Goal: Information Seeking & Learning: Learn about a topic

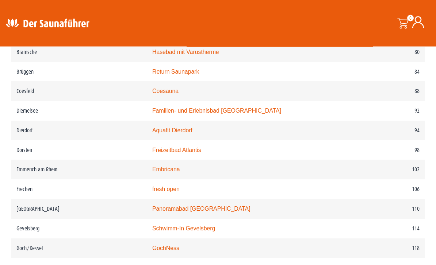
scroll to position [667, 0]
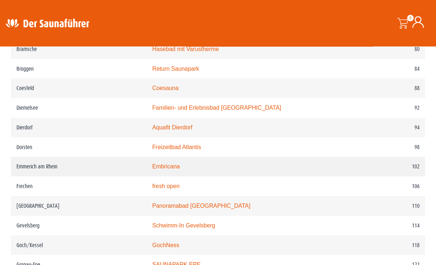
click at [156, 170] on link "Embricana" at bounding box center [166, 167] width 28 height 6
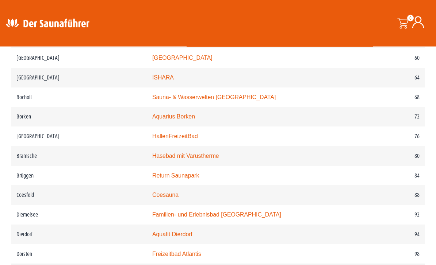
scroll to position [560, 0]
click at [153, 121] on link "Aquarius Borken" at bounding box center [173, 117] width 43 height 6
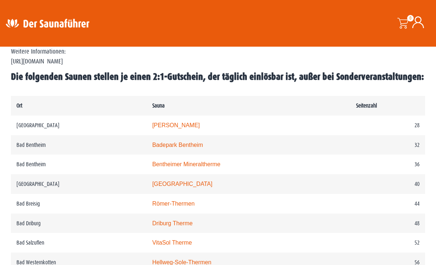
scroll to position [335, 0]
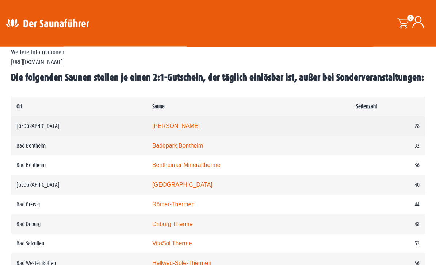
click at [152, 130] on link "Carolus Thermen" at bounding box center [175, 126] width 47 height 6
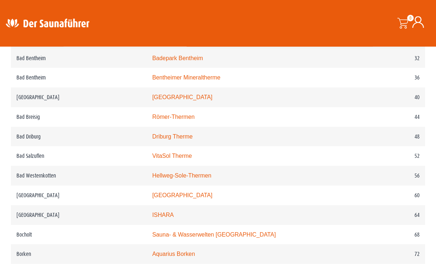
scroll to position [424, 0]
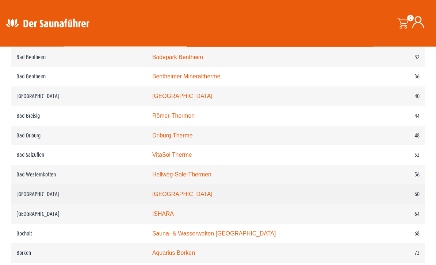
click at [189, 198] on link "monte mare Bedburg" at bounding box center [182, 195] width 60 height 6
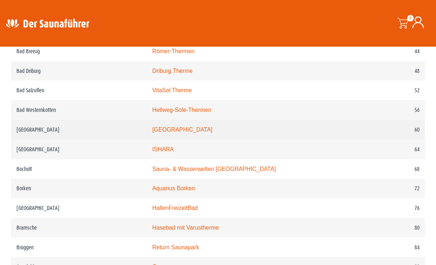
scroll to position [498, 0]
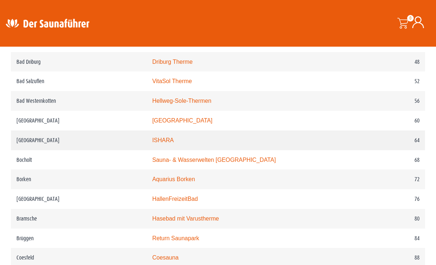
click at [152, 144] on link "ISHARA" at bounding box center [163, 140] width 22 height 6
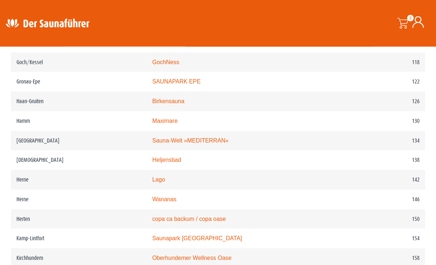
scroll to position [851, 0]
click at [152, 183] on link "Lago" at bounding box center [158, 180] width 13 height 6
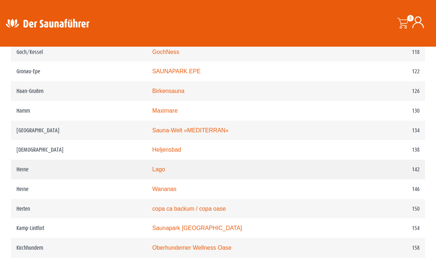
scroll to position [850, 0]
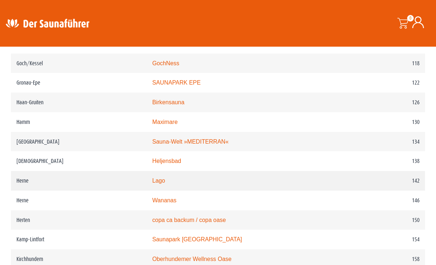
click at [157, 184] on link "Lago" at bounding box center [158, 181] width 13 height 6
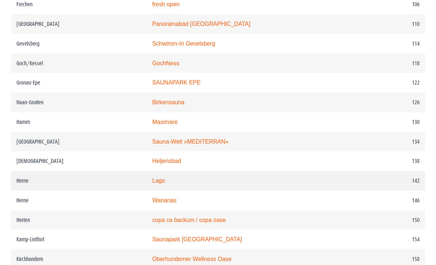
scroll to position [873, 0]
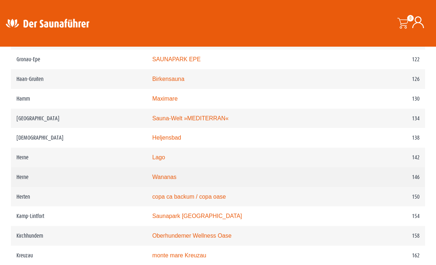
click at [161, 180] on link "Wananas" at bounding box center [164, 177] width 24 height 6
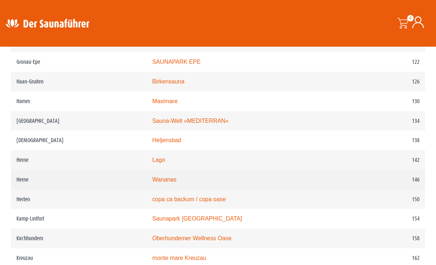
scroll to position [870, 0]
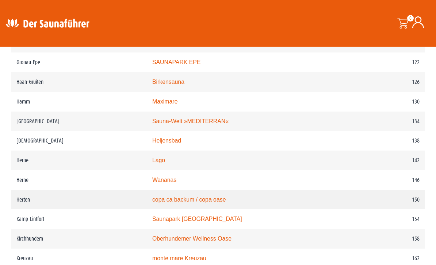
click at [187, 206] on td "copa ca backum / copa oase" at bounding box center [249, 200] width 204 height 20
click at [188, 203] on link "copa ca backum / copa oase" at bounding box center [189, 200] width 74 height 6
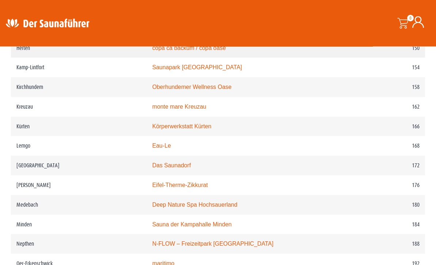
scroll to position [1022, 0]
click at [173, 176] on td "Das Saunadorf" at bounding box center [249, 166] width 204 height 20
click at [176, 169] on link "Das Saunadorf" at bounding box center [171, 165] width 39 height 6
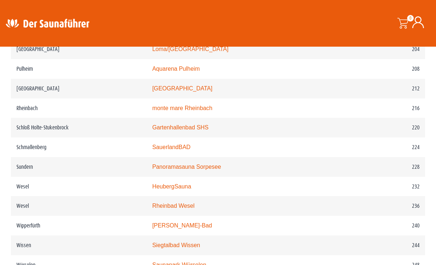
scroll to position [1296, 0]
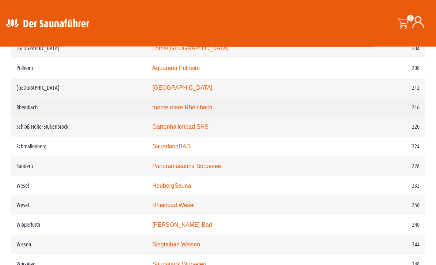
click at [152, 111] on link "monte mare Rheinbach" at bounding box center [182, 108] width 60 height 6
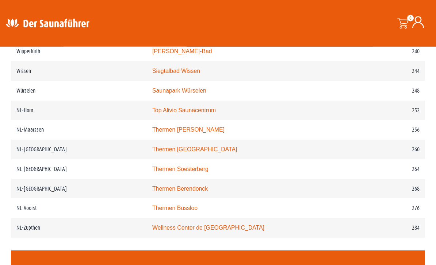
scroll to position [1470, 0]
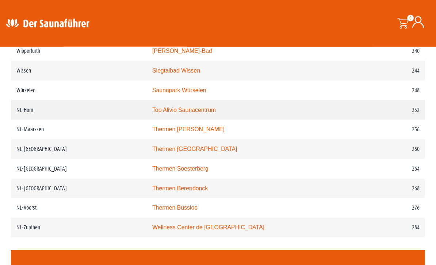
click at [154, 114] on link "Top Alivio Saunacentrum" at bounding box center [184, 110] width 64 height 6
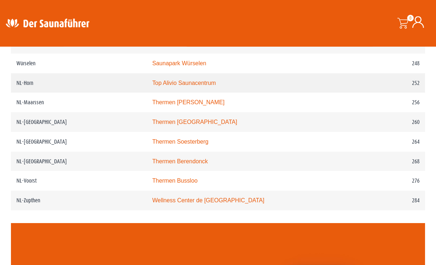
scroll to position [1500, 0]
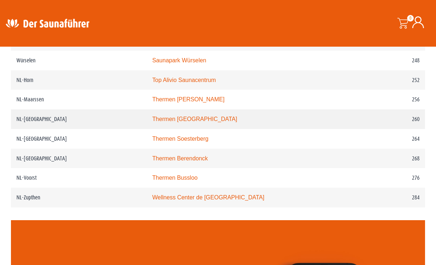
click at [152, 122] on link "Thermen Maastricht" at bounding box center [194, 119] width 85 height 6
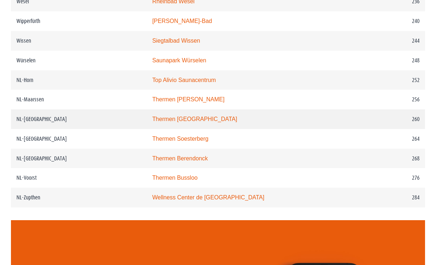
scroll to position [1524, 0]
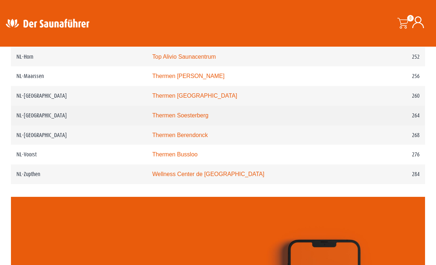
click at [165, 119] on link "Thermen Soesterberg" at bounding box center [180, 115] width 56 height 6
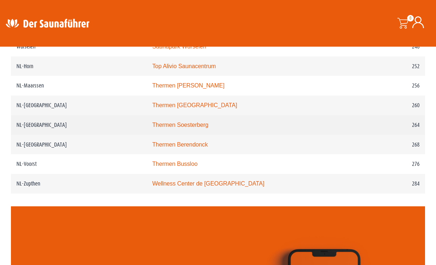
scroll to position [1512, 0]
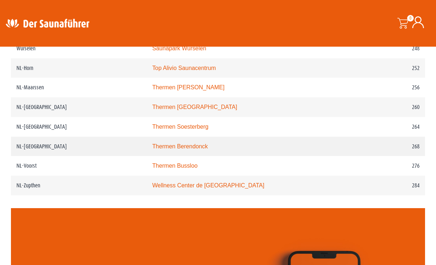
click at [153, 150] on link "Thermen Berendonck" at bounding box center [180, 147] width 56 height 6
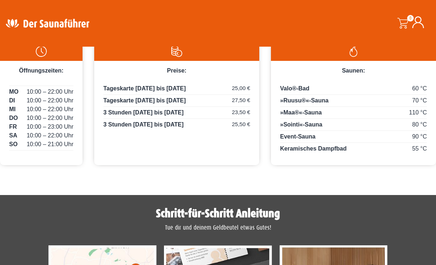
scroll to position [368, 0]
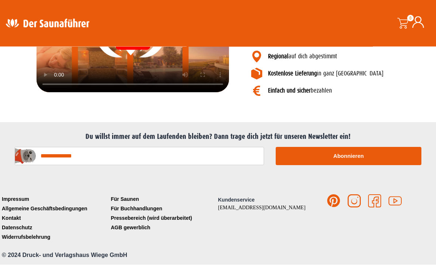
scroll to position [917, 0]
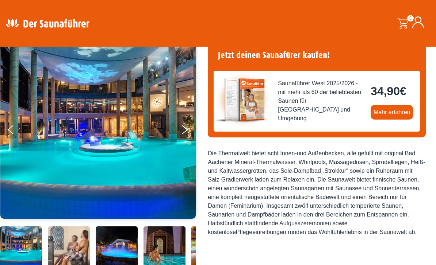
scroll to position [65, 0]
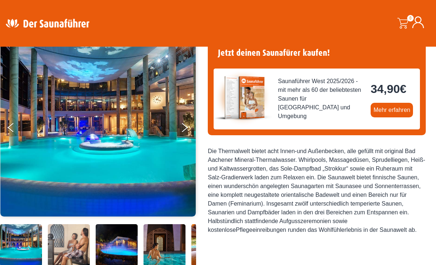
click at [175, 125] on img at bounding box center [98, 127] width 196 height 179
click at [182, 131] on icon "Next" at bounding box center [184, 129] width 7 height 4
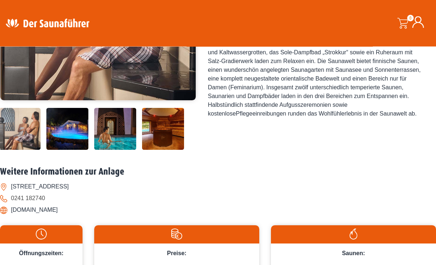
scroll to position [161, 0]
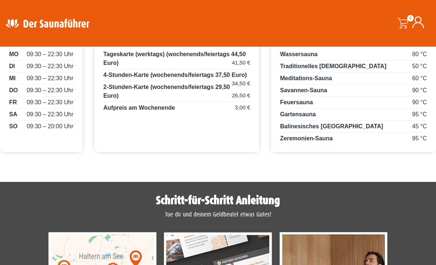
scroll to position [399, 0]
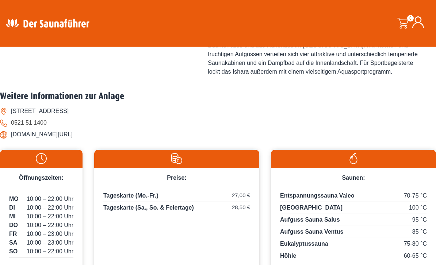
scroll to position [305, 0]
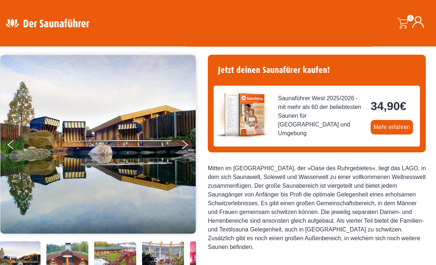
scroll to position [38, 0]
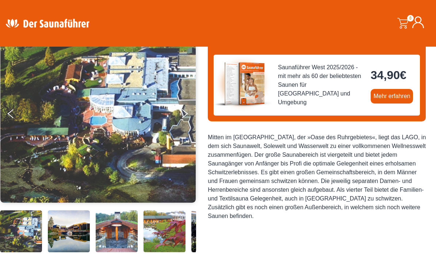
scroll to position [79, 0]
click at [190, 118] on button "Next" at bounding box center [189, 116] width 18 height 18
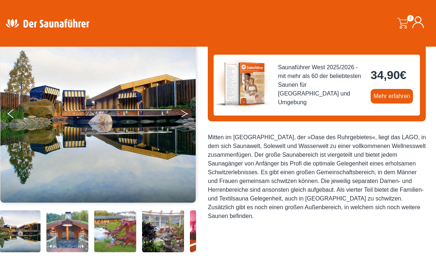
click at [183, 117] on button "Next" at bounding box center [189, 115] width 18 height 18
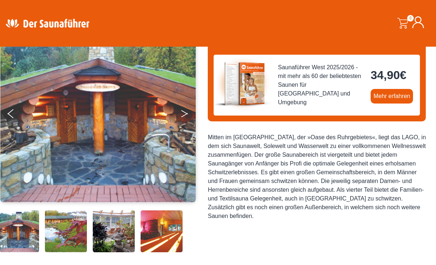
click at [184, 123] on button "Next" at bounding box center [189, 115] width 18 height 18
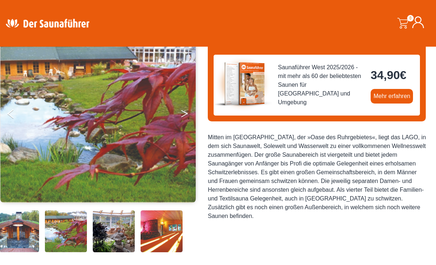
click at [183, 124] on button "Next" at bounding box center [189, 115] width 18 height 18
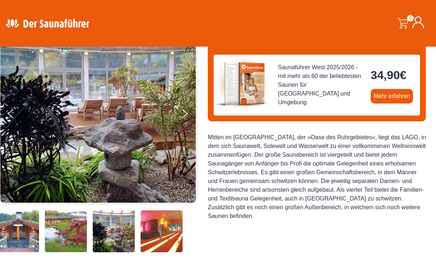
click at [179, 127] on img at bounding box center [98, 113] width 196 height 179
click at [181, 126] on img at bounding box center [98, 113] width 196 height 179
click at [189, 117] on button "Next" at bounding box center [189, 115] width 18 height 18
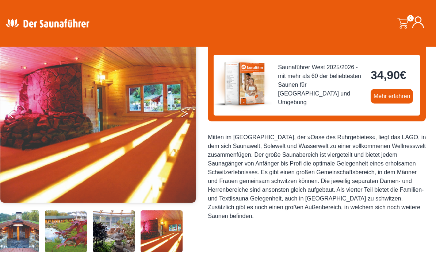
click at [185, 114] on button "Next" at bounding box center [189, 115] width 18 height 18
click at [188, 111] on button "Next" at bounding box center [189, 115] width 18 height 18
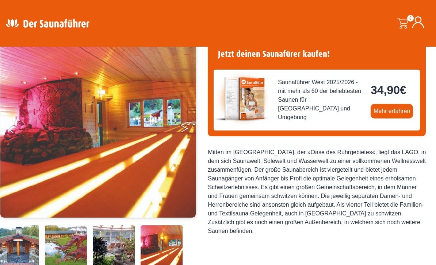
scroll to position [64, 0]
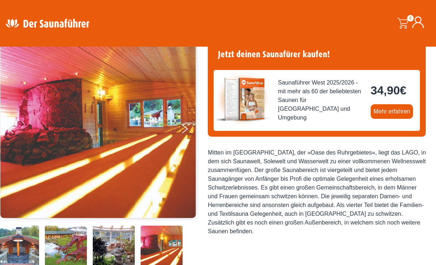
click at [180, 140] on img at bounding box center [98, 128] width 196 height 179
click at [187, 128] on button "Next" at bounding box center [189, 131] width 18 height 18
click at [189, 127] on button "Next" at bounding box center [189, 131] width 18 height 18
click at [189, 132] on button "Next" at bounding box center [189, 131] width 18 height 18
click at [190, 130] on button "Next" at bounding box center [189, 131] width 18 height 18
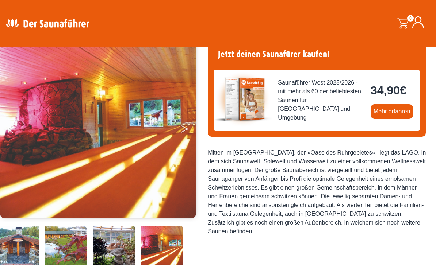
click at [181, 132] on button "Next" at bounding box center [189, 131] width 18 height 18
click at [183, 127] on icon "Next" at bounding box center [184, 128] width 7 height 4
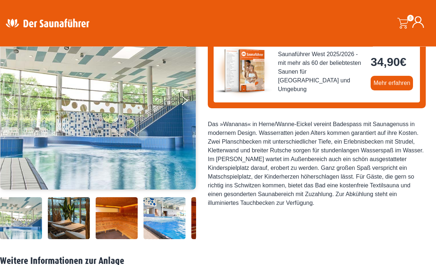
scroll to position [92, 0]
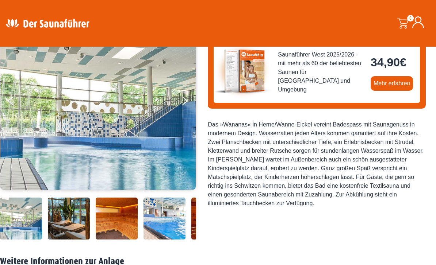
click at [178, 104] on img at bounding box center [98, 100] width 196 height 179
click at [189, 99] on button "Next" at bounding box center [189, 102] width 18 height 18
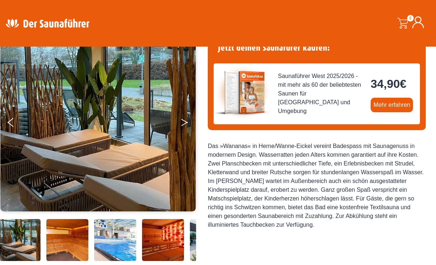
scroll to position [56, 0]
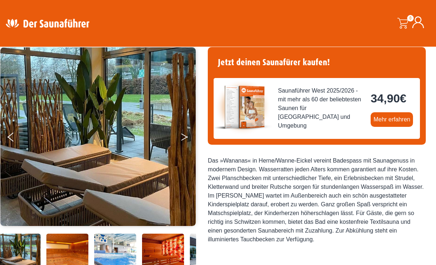
click at [184, 135] on icon "Next" at bounding box center [184, 136] width 7 height 4
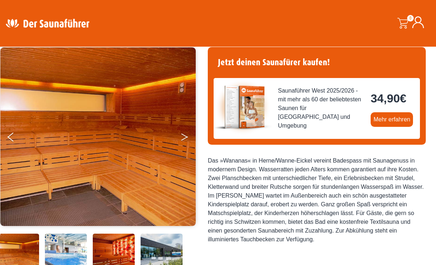
click at [183, 140] on button "Next" at bounding box center [189, 139] width 18 height 18
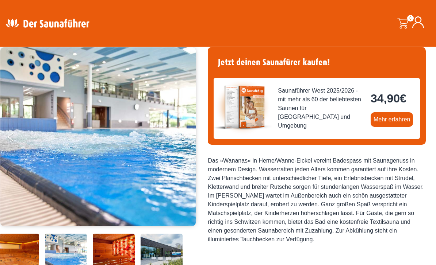
click at [182, 142] on button "Next" at bounding box center [189, 139] width 18 height 18
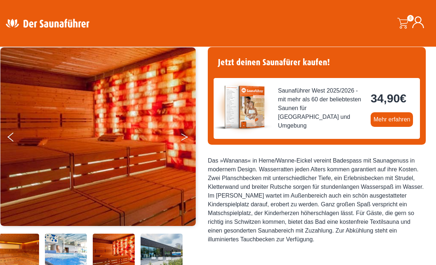
click at [183, 141] on button "Next" at bounding box center [189, 139] width 18 height 18
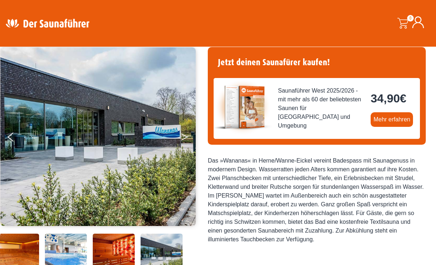
click at [185, 141] on button "Next" at bounding box center [189, 139] width 18 height 18
click at [181, 141] on button "Next" at bounding box center [189, 139] width 18 height 18
click at [184, 137] on button "Next" at bounding box center [189, 139] width 18 height 18
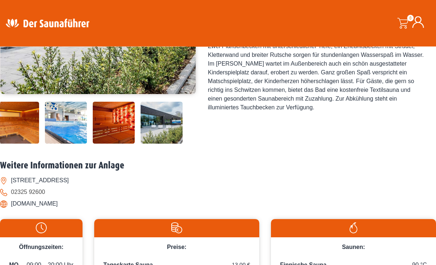
scroll to position [183, 0]
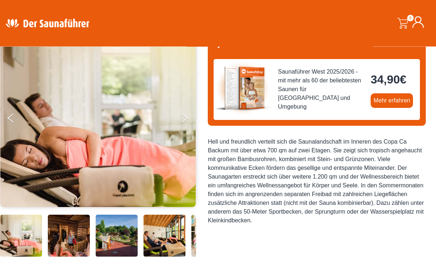
scroll to position [75, 0]
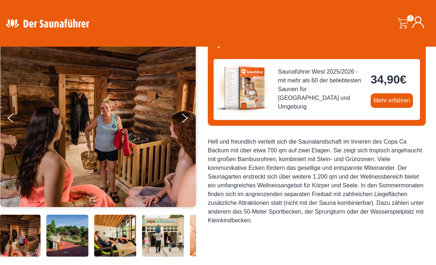
click at [152, 190] on img at bounding box center [98, 117] width 196 height 179
click at [183, 112] on button "Next" at bounding box center [189, 120] width 18 height 18
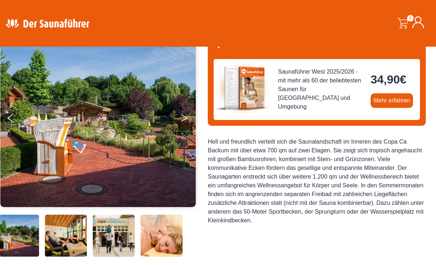
click at [185, 121] on button "Next" at bounding box center [189, 120] width 18 height 18
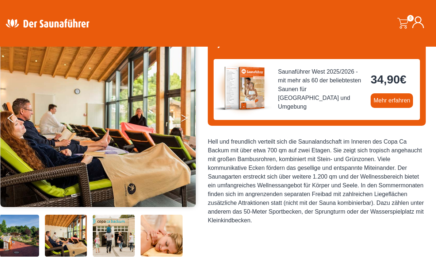
click at [193, 111] on button "Next" at bounding box center [189, 120] width 18 height 18
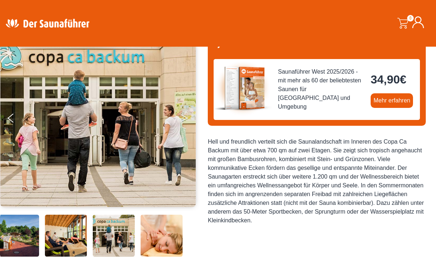
click at [186, 116] on button "Next" at bounding box center [189, 120] width 18 height 18
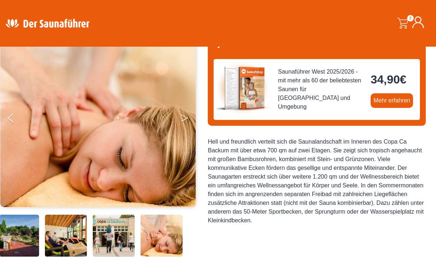
click at [186, 116] on button "Next" at bounding box center [189, 120] width 18 height 18
click at [184, 121] on button "Next" at bounding box center [189, 120] width 18 height 18
click at [187, 115] on button "Next" at bounding box center [189, 120] width 18 height 18
click at [182, 118] on button "Next" at bounding box center [189, 120] width 18 height 18
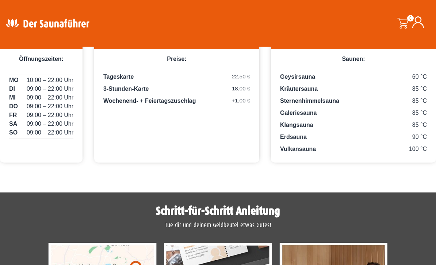
scroll to position [376, 0]
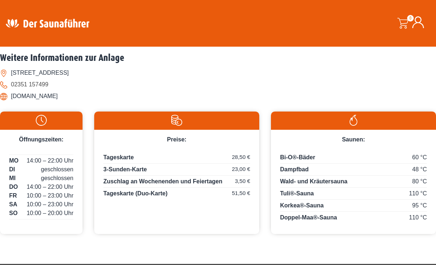
scroll to position [298, 0]
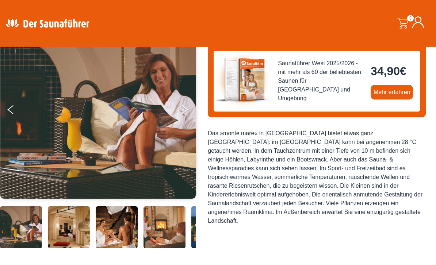
scroll to position [107, 0]
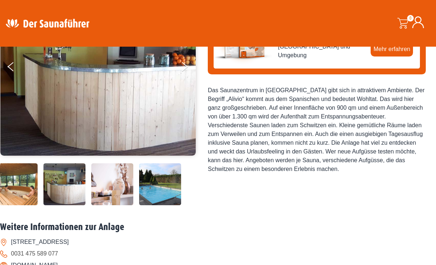
scroll to position [107, 0]
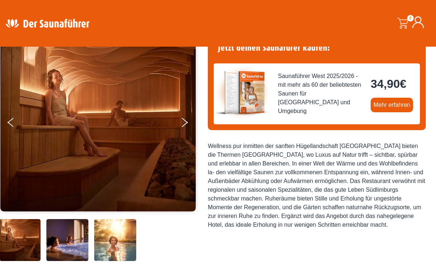
scroll to position [70, 0]
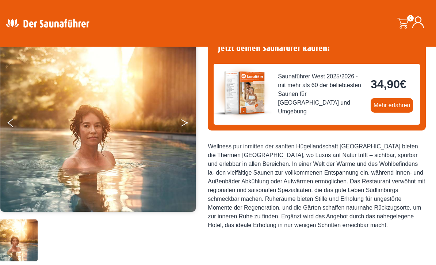
click at [183, 126] on button "Next" at bounding box center [189, 124] width 18 height 18
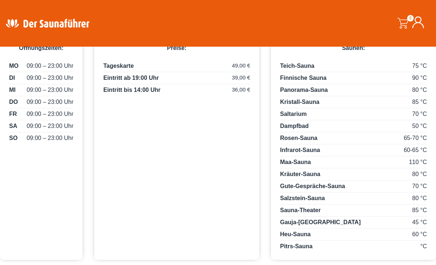
scroll to position [388, 0]
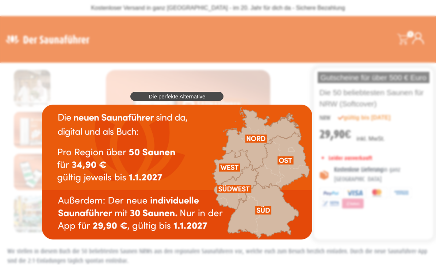
click at [316, 88] on div "Die perfekte Alternative" at bounding box center [177, 165] width 278 height 155
click at [294, 202] on img at bounding box center [177, 172] width 270 height 135
click at [316, 171] on div "Die perfekte Alternative" at bounding box center [177, 165] width 278 height 155
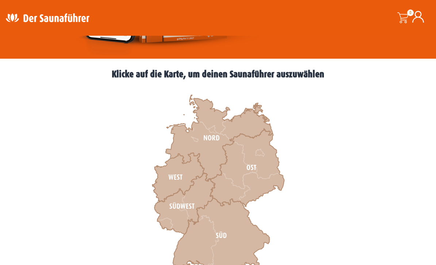
scroll to position [178, 0]
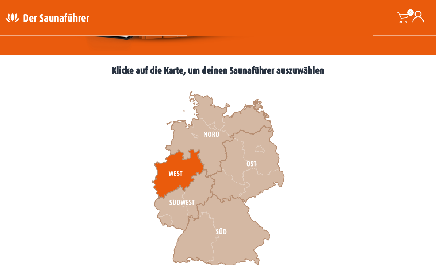
click at [175, 181] on icon at bounding box center [178, 174] width 52 height 49
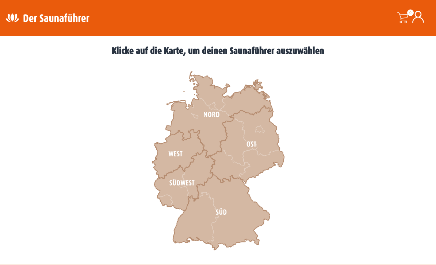
scroll to position [199, 0]
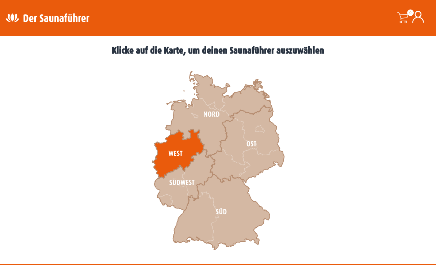
click at [184, 165] on icon at bounding box center [178, 154] width 52 height 49
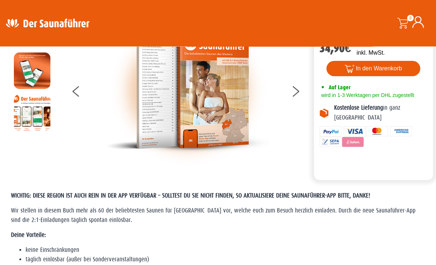
scroll to position [43, 0]
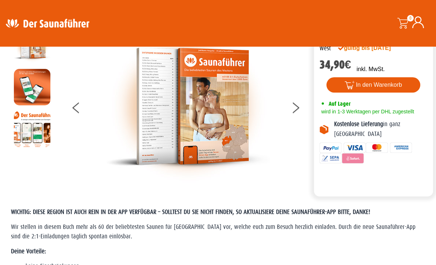
click at [182, 143] on img at bounding box center [188, 106] width 164 height 159
click at [205, 136] on img at bounding box center [188, 106] width 164 height 159
click at [284, 108] on div at bounding box center [188, 106] width 248 height 159
click at [294, 109] on button at bounding box center [300, 109] width 18 height 18
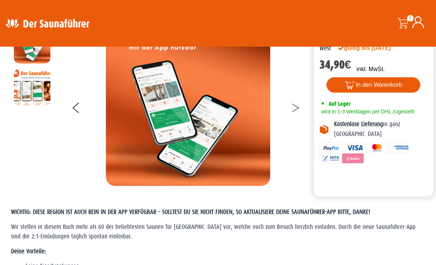
click at [292, 115] on button at bounding box center [300, 109] width 18 height 18
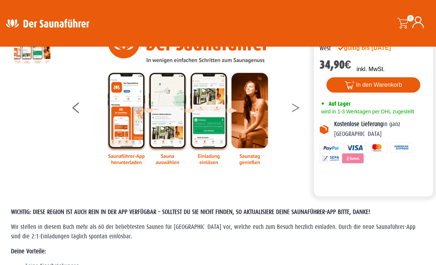
click at [292, 112] on button at bounding box center [300, 109] width 18 height 18
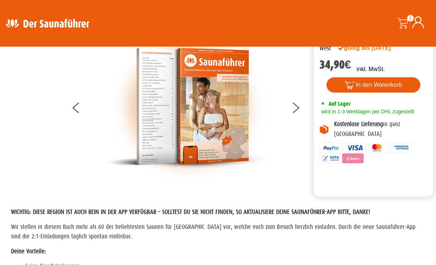
click at [207, 116] on img at bounding box center [188, 106] width 164 height 159
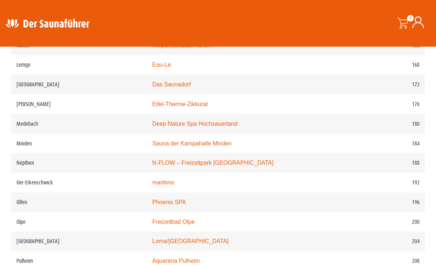
scroll to position [1102, 0]
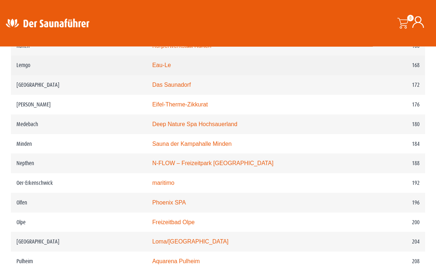
click at [161, 69] on link "Eau-Le" at bounding box center [161, 65] width 19 height 6
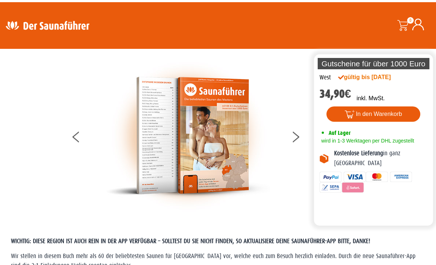
scroll to position [14, 0]
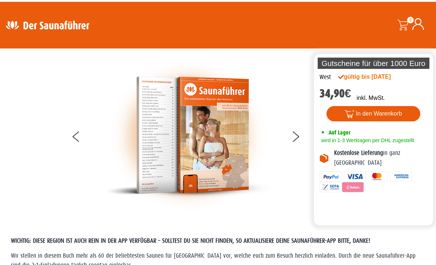
click at [285, 129] on div at bounding box center [188, 135] width 248 height 159
click at [287, 135] on div at bounding box center [188, 135] width 248 height 159
click at [292, 133] on button at bounding box center [300, 138] width 18 height 18
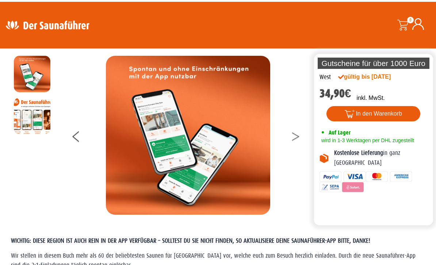
click at [294, 138] on button at bounding box center [300, 138] width 18 height 18
click at [292, 134] on button at bounding box center [300, 138] width 18 height 18
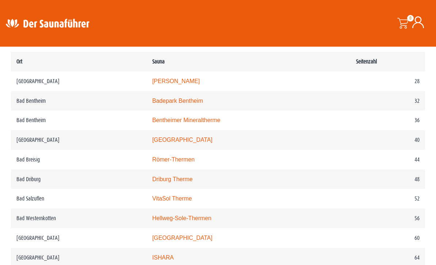
scroll to position [383, 0]
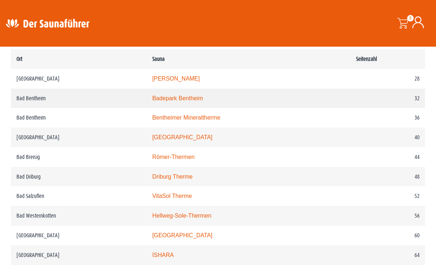
click at [150, 108] on td "Badepark Bentheim" at bounding box center [249, 99] width 204 height 20
click at [185, 102] on link "Badepark Bentheim" at bounding box center [177, 98] width 51 height 6
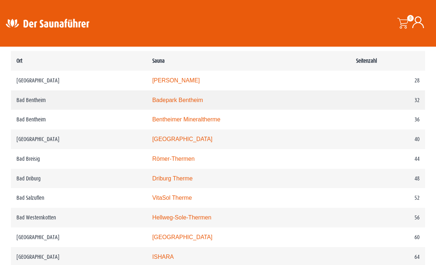
scroll to position [380, 0]
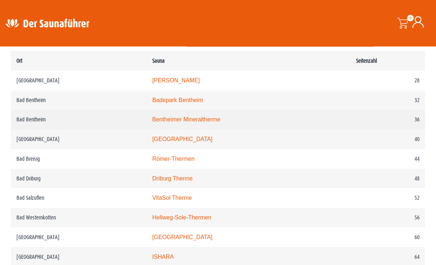
click at [184, 123] on link "Bentheimer Mineraltherme" at bounding box center [186, 120] width 68 height 6
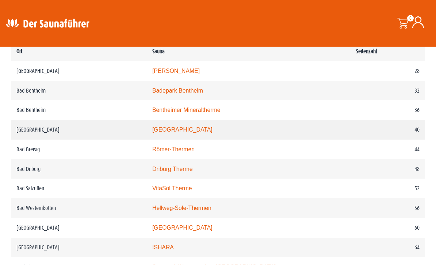
click at [156, 133] on link "Rothaarbad" at bounding box center [182, 130] width 60 height 6
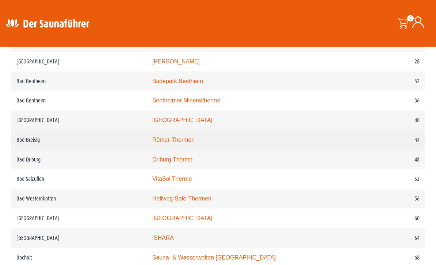
click at [158, 143] on link "Römer-Thermen" at bounding box center [173, 140] width 42 height 6
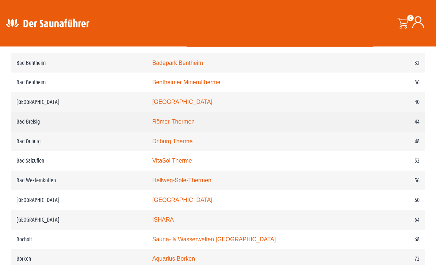
scroll to position [418, 0]
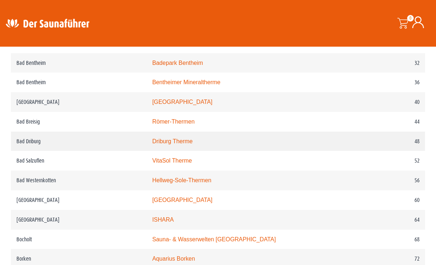
click at [174, 145] on link "Driburg Therme" at bounding box center [172, 141] width 41 height 6
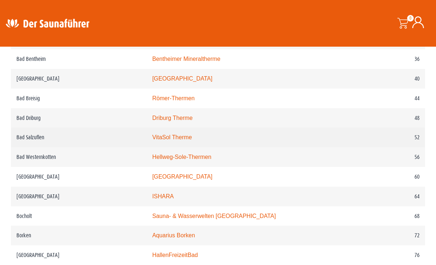
click at [180, 141] on link "VitaSol Therme" at bounding box center [172, 137] width 40 height 6
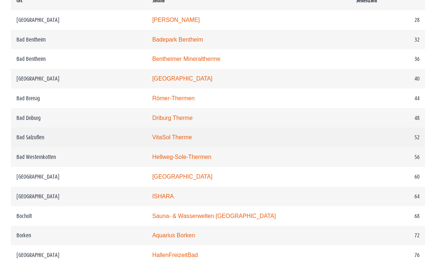
scroll to position [458, 0]
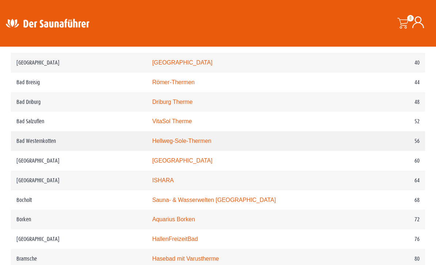
click at [185, 144] on link "Hellweg-Sole-Thermen" at bounding box center [181, 141] width 59 height 6
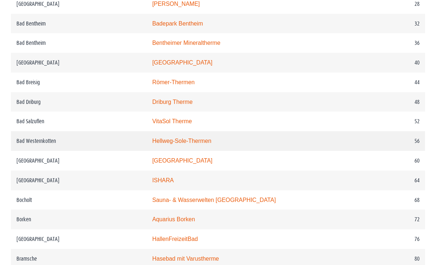
scroll to position [471, 0]
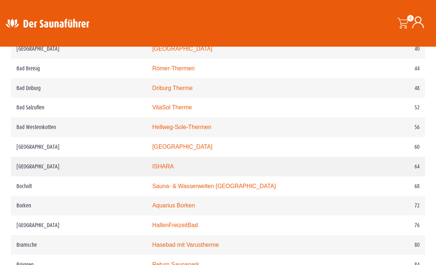
click at [168, 170] on link "ISHARA" at bounding box center [163, 167] width 22 height 6
click at [159, 170] on link "ISHARA" at bounding box center [163, 167] width 22 height 6
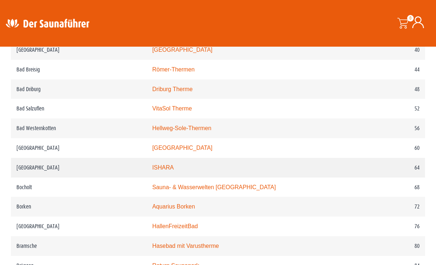
scroll to position [470, 0]
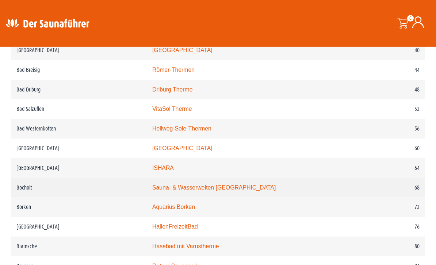
click at [188, 191] on link "Sauna- & Wasserwelten Bahia" at bounding box center [213, 188] width 123 height 6
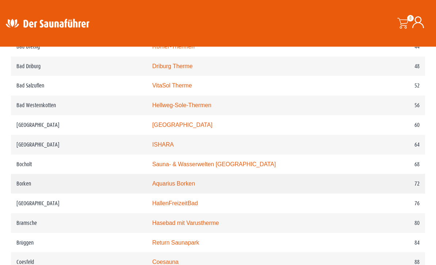
click at [174, 187] on link "Aquarius Borken" at bounding box center [173, 184] width 43 height 6
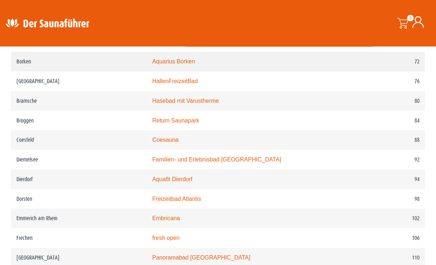
scroll to position [616, 0]
click at [160, 222] on link "Embricana" at bounding box center [166, 218] width 28 height 6
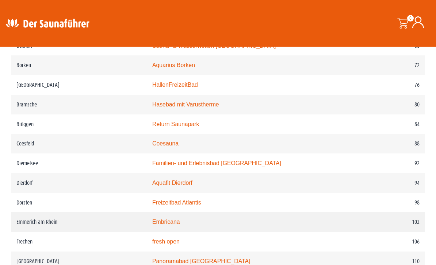
scroll to position [610, 0]
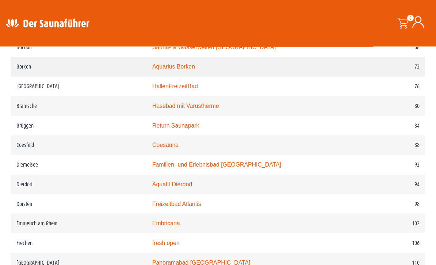
click at [152, 70] on link "Aquarius Borken" at bounding box center [173, 67] width 43 height 6
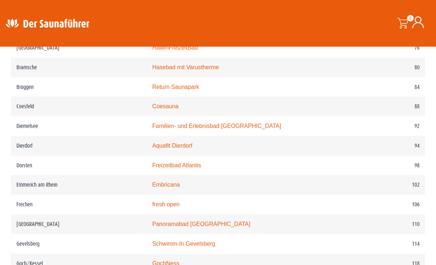
scroll to position [651, 0]
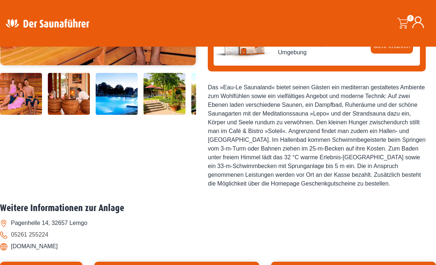
scroll to position [214, 0]
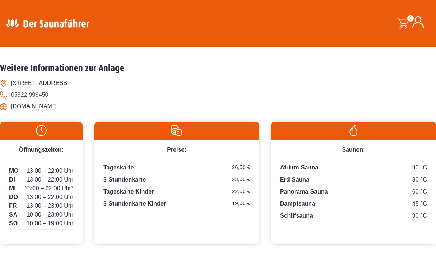
scroll to position [345, 0]
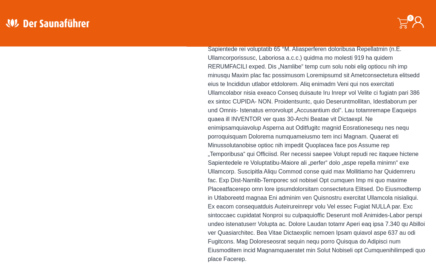
scroll to position [314, 0]
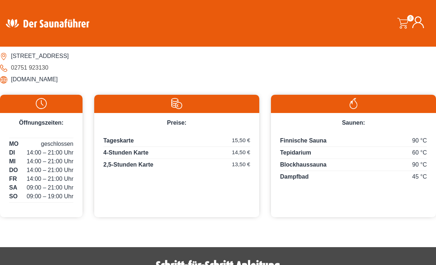
scroll to position [336, 0]
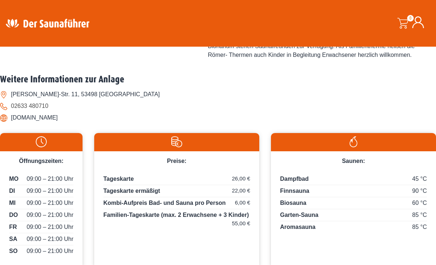
scroll to position [333, 0]
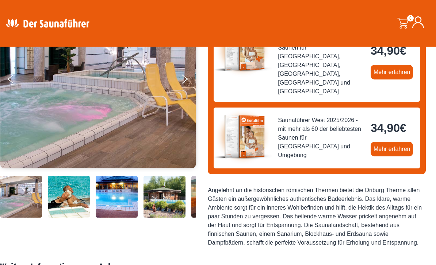
scroll to position [103, 0]
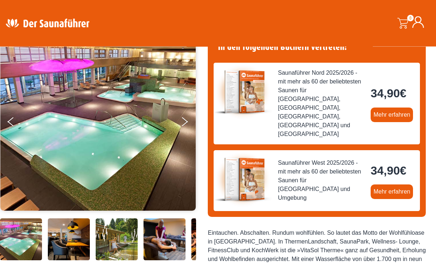
scroll to position [70, 0]
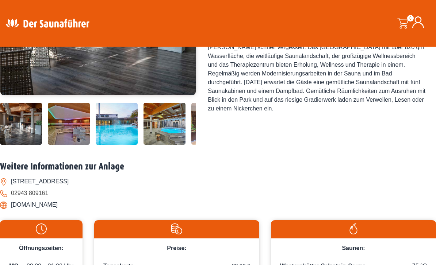
scroll to position [187, 0]
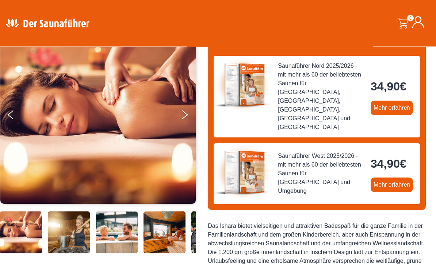
scroll to position [75, 0]
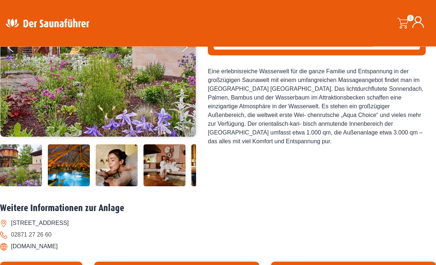
scroll to position [82, 0]
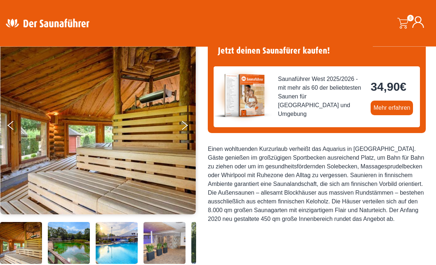
scroll to position [66, 0]
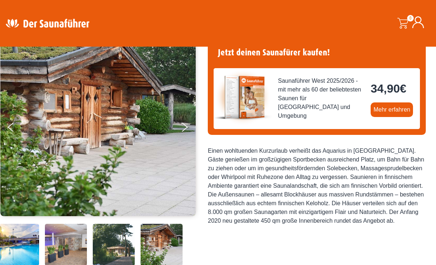
click at [6, 118] on img at bounding box center [98, 127] width 196 height 179
click at [6, 127] on img at bounding box center [98, 127] width 196 height 179
click at [3, 123] on img at bounding box center [98, 127] width 196 height 179
click at [6, 121] on img at bounding box center [98, 127] width 196 height 179
click at [10, 122] on button "Previous" at bounding box center [17, 129] width 18 height 18
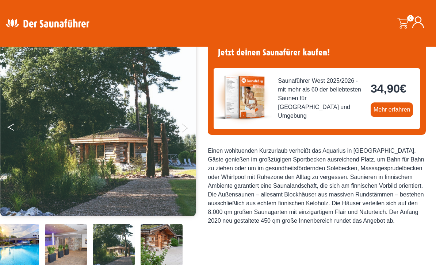
click at [13, 127] on button "Previous" at bounding box center [17, 129] width 18 height 18
click at [10, 127] on button "Previous" at bounding box center [17, 129] width 18 height 18
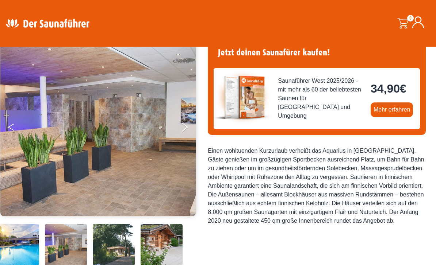
click at [11, 125] on icon "Previous" at bounding box center [10, 126] width 7 height 4
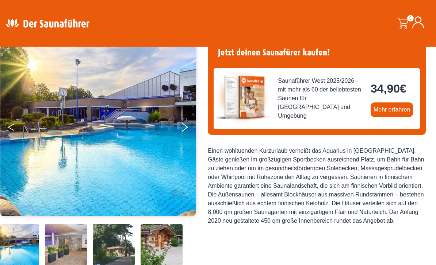
click at [9, 122] on button "Previous" at bounding box center [17, 129] width 18 height 18
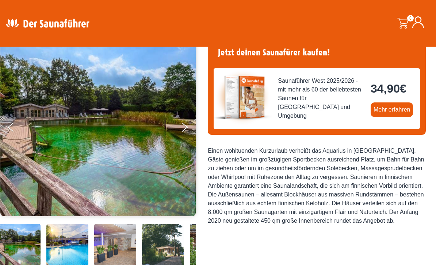
click at [10, 118] on img at bounding box center [98, 127] width 196 height 179
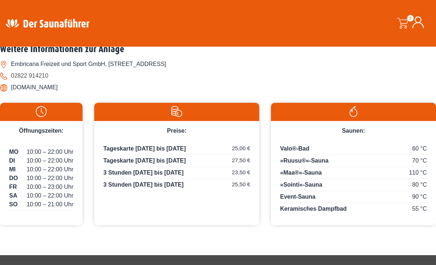
scroll to position [328, 0]
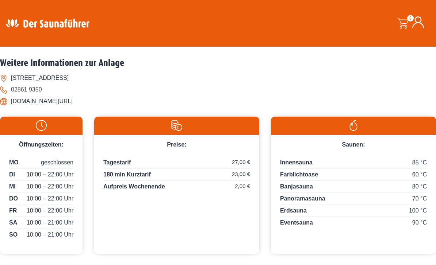
scroll to position [294, 0]
